Goal: Navigation & Orientation: Find specific page/section

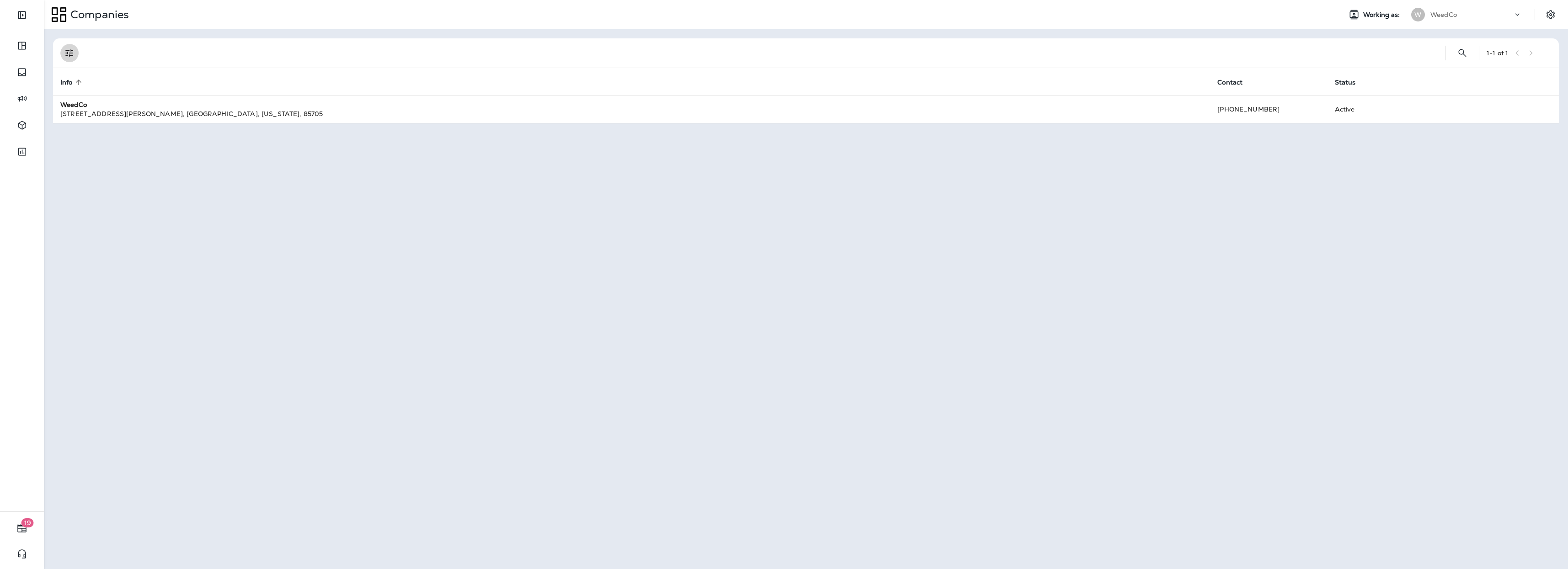
click at [66, 47] on button "Filters" at bounding box center [69, 53] width 18 height 18
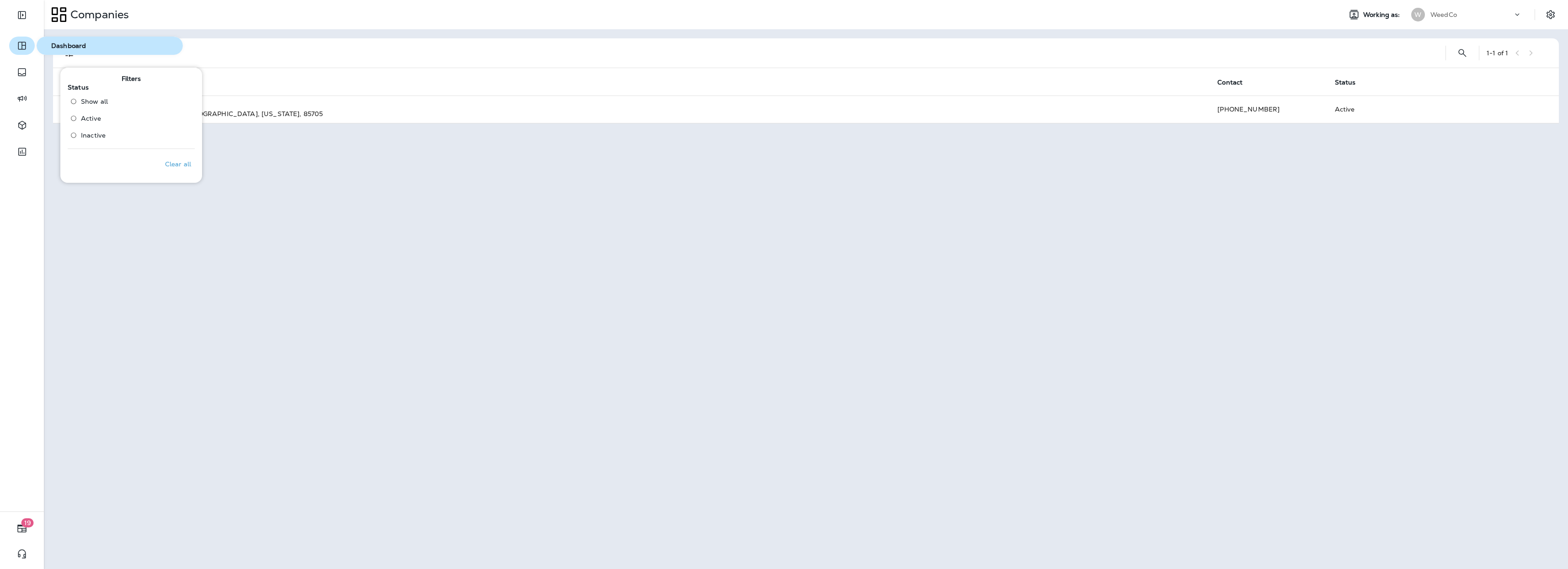
click at [26, 48] on icon "button" at bounding box center [22, 45] width 11 height 11
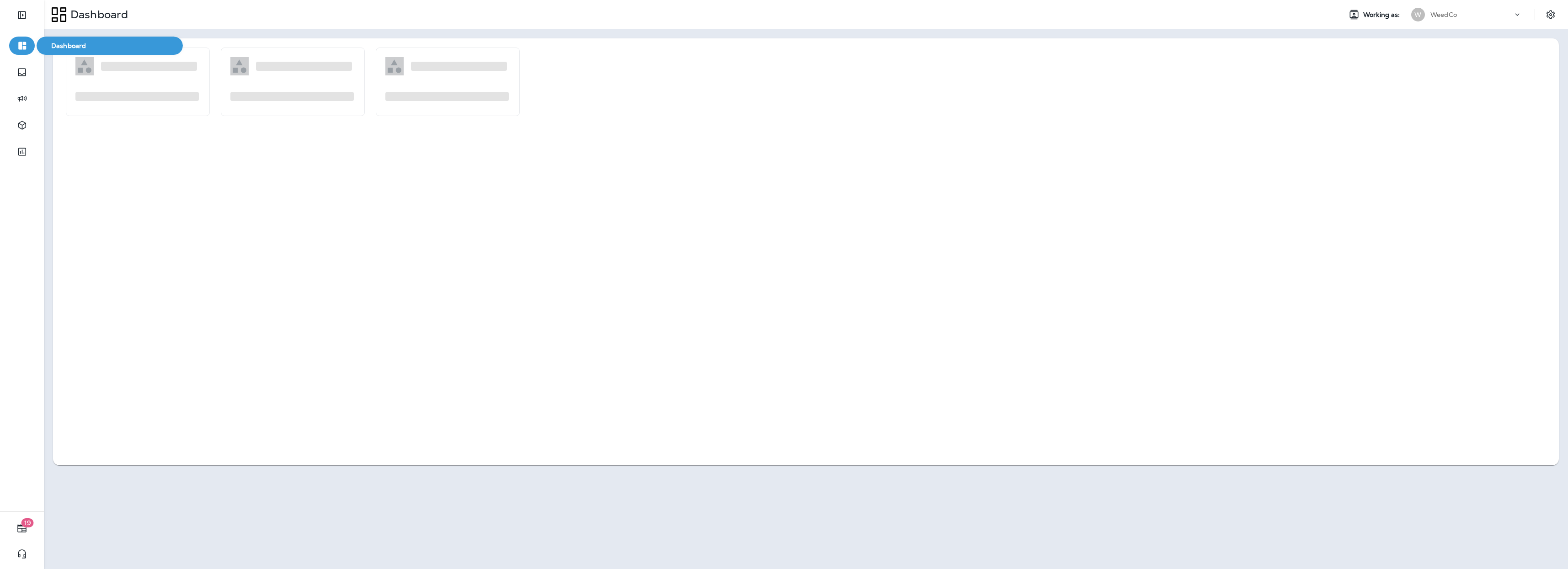
click at [65, 45] on span "Dashboard" at bounding box center [109, 46] width 139 height 8
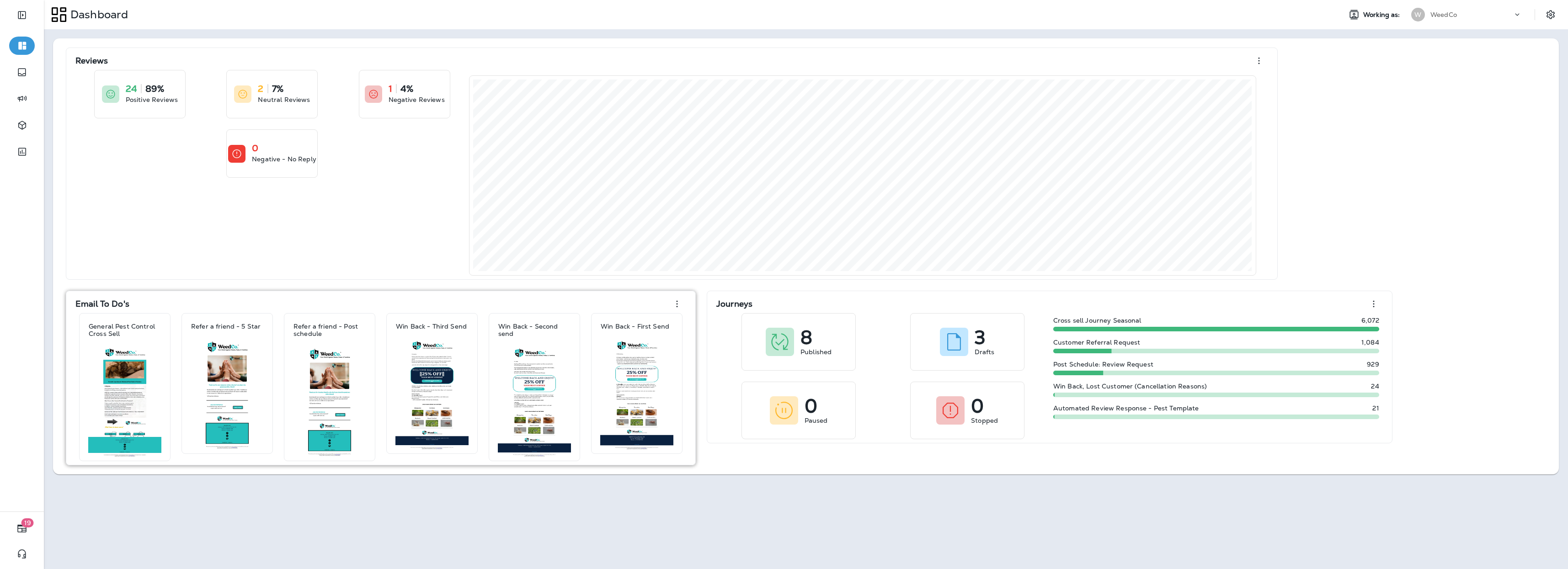
click at [679, 306] on icon "button" at bounding box center [677, 304] width 11 height 11
click at [635, 308] on div "Email To Do's" at bounding box center [381, 304] width 611 height 18
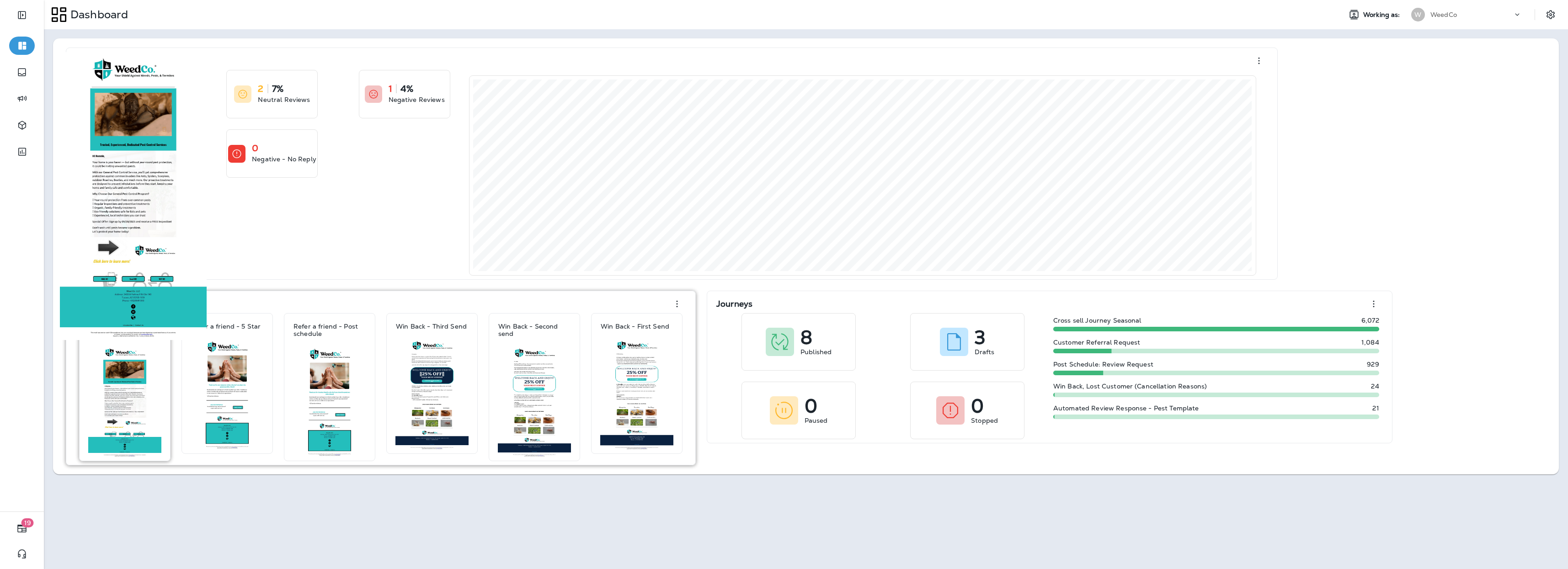
click at [107, 393] on img at bounding box center [125, 402] width 73 height 111
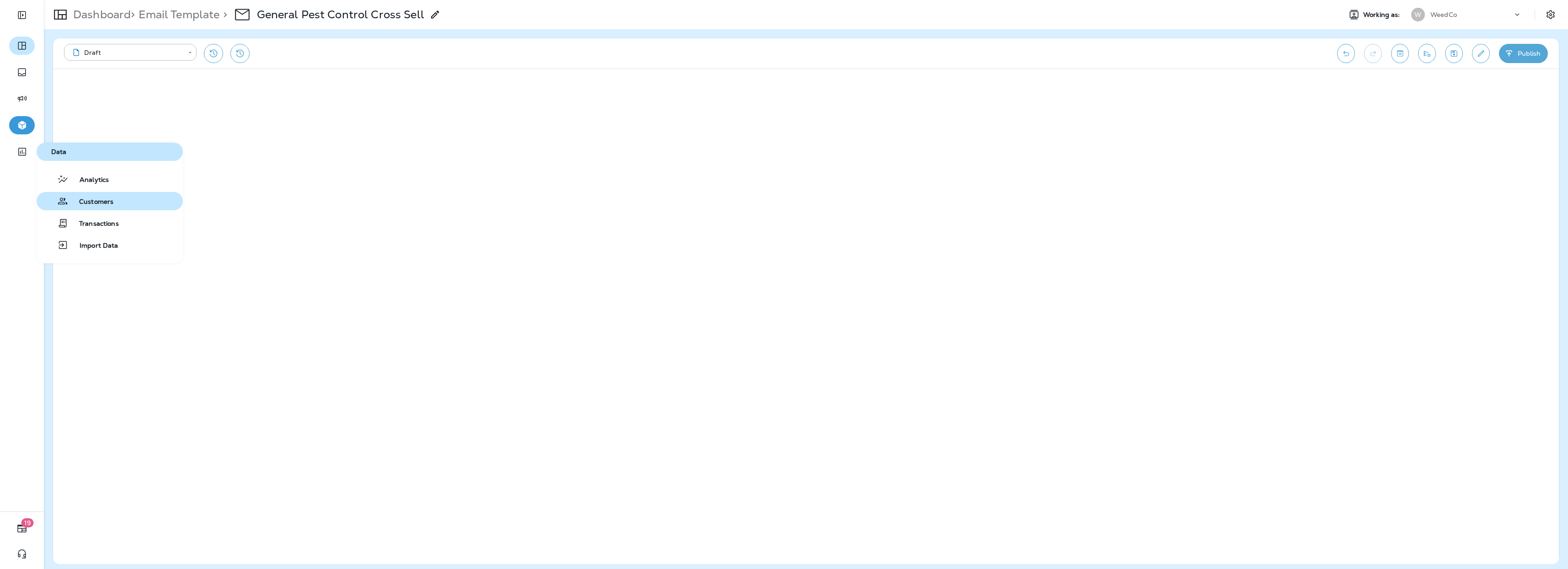
click at [118, 201] on button "Customers" at bounding box center [110, 201] width 146 height 18
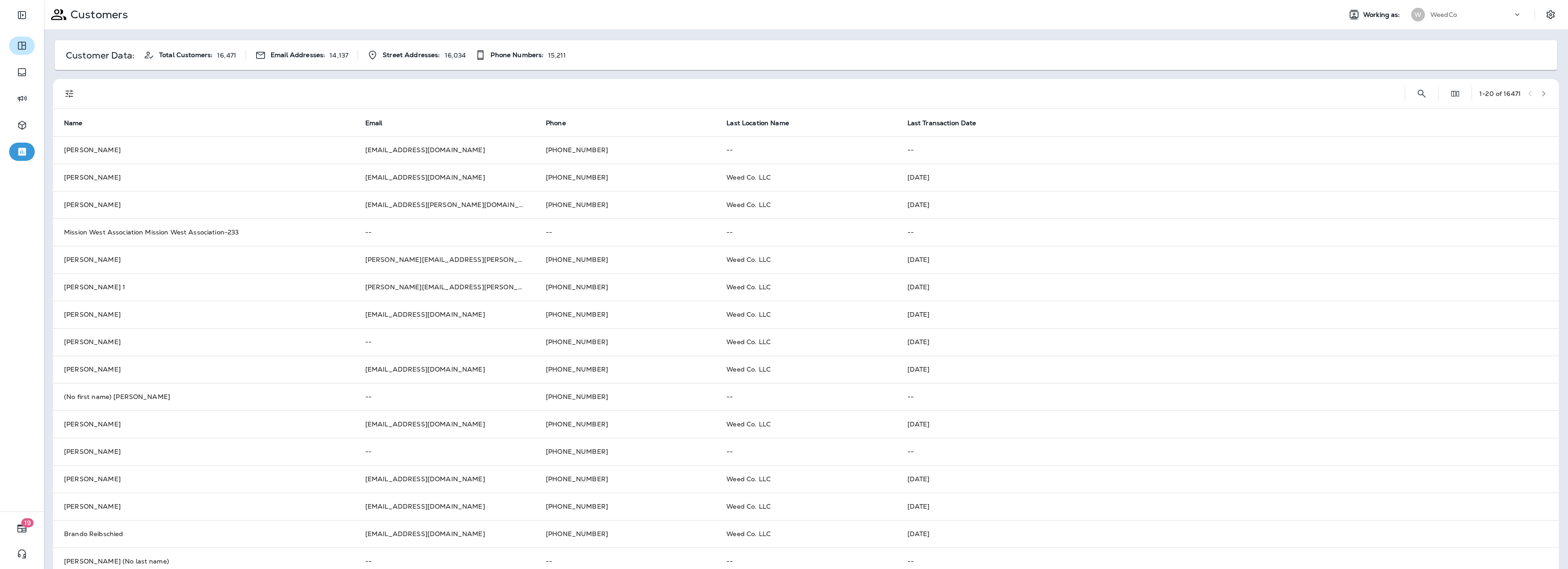
click at [314, 55] on span "Email Addresses:" at bounding box center [298, 55] width 55 height 8
click at [70, 43] on span "Dashboard" at bounding box center [109, 46] width 139 height 8
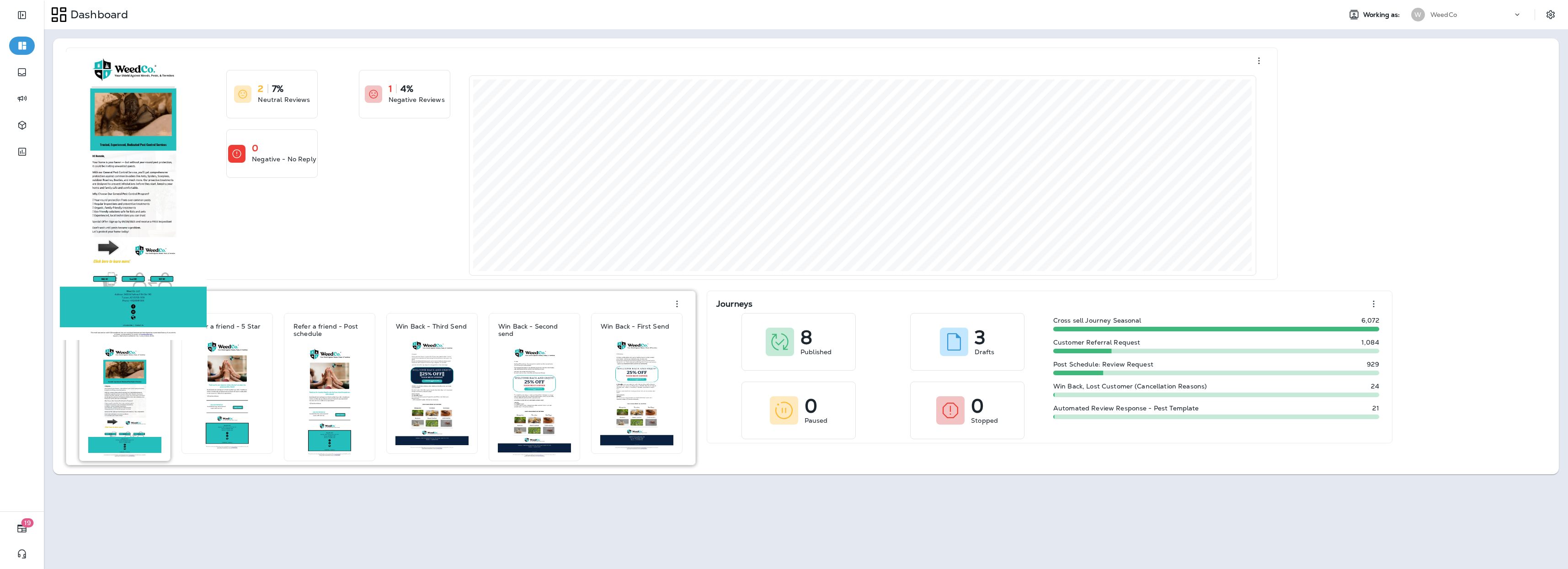
click at [134, 359] on img at bounding box center [125, 402] width 73 height 111
